Goal: Navigation & Orientation: Find specific page/section

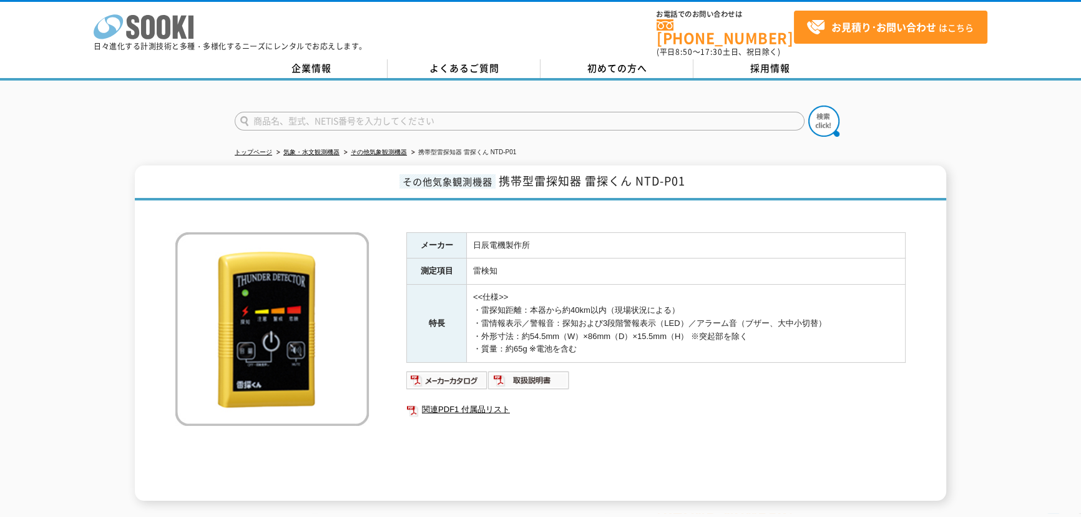
click at [180, 30] on polygon at bounding box center [180, 27] width 14 height 23
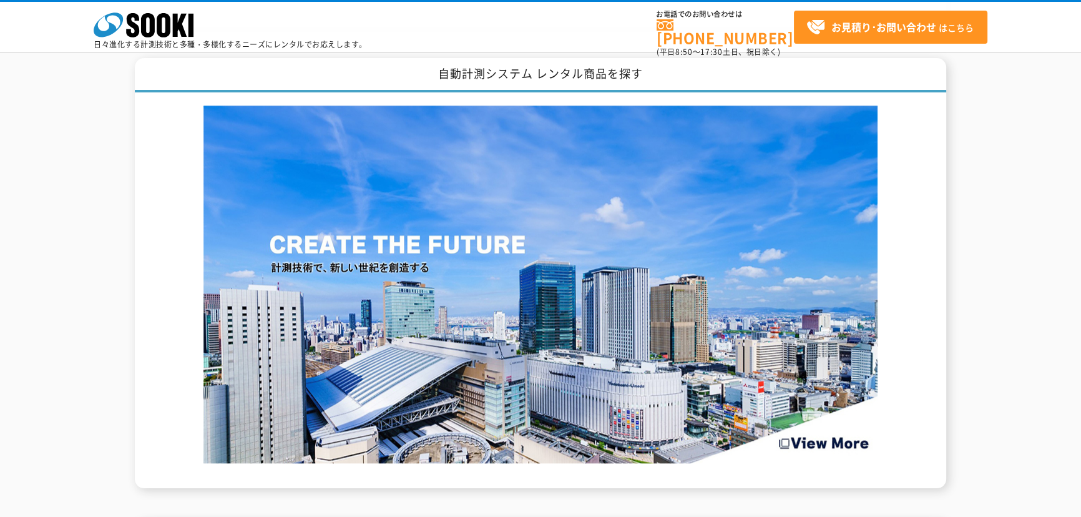
scroll to position [1607, 0]
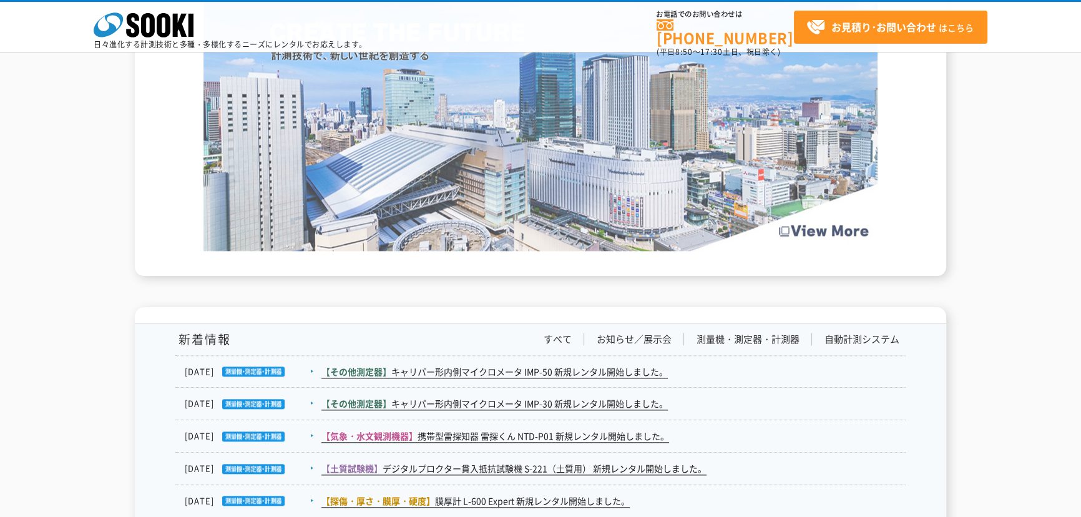
scroll to position [1985, 0]
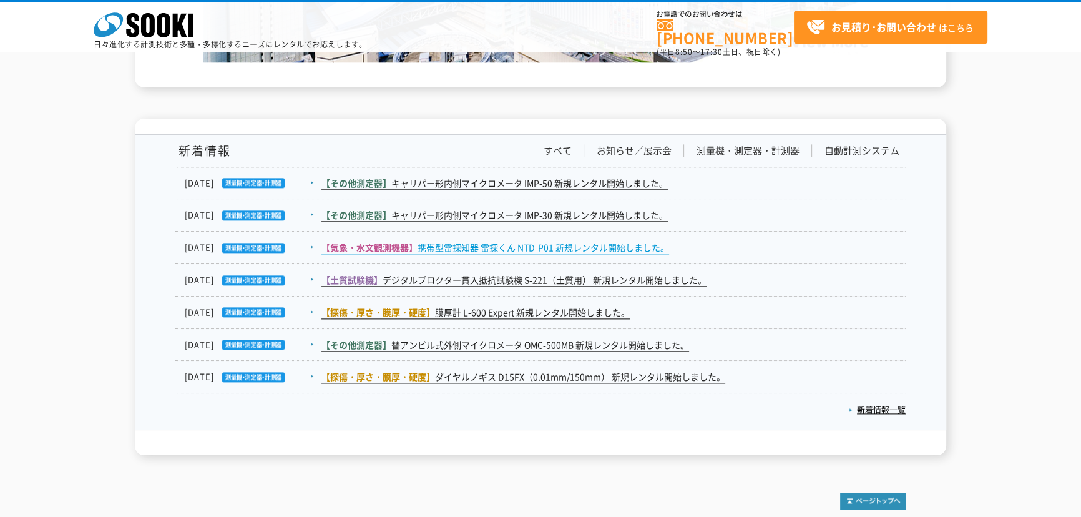
click at [515, 247] on link "【気象・水文観測機器】 携帯型雷探知器 雷探くん NTD-P01 新規レンタル開始しました。" at bounding box center [495, 247] width 348 height 13
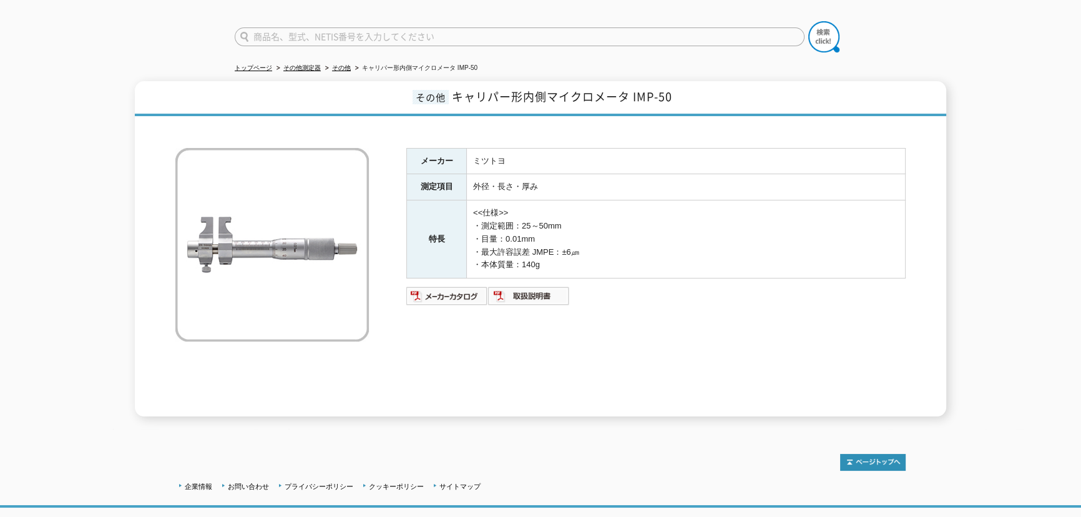
scroll to position [57, 0]
